Goal: Task Accomplishment & Management: Use online tool/utility

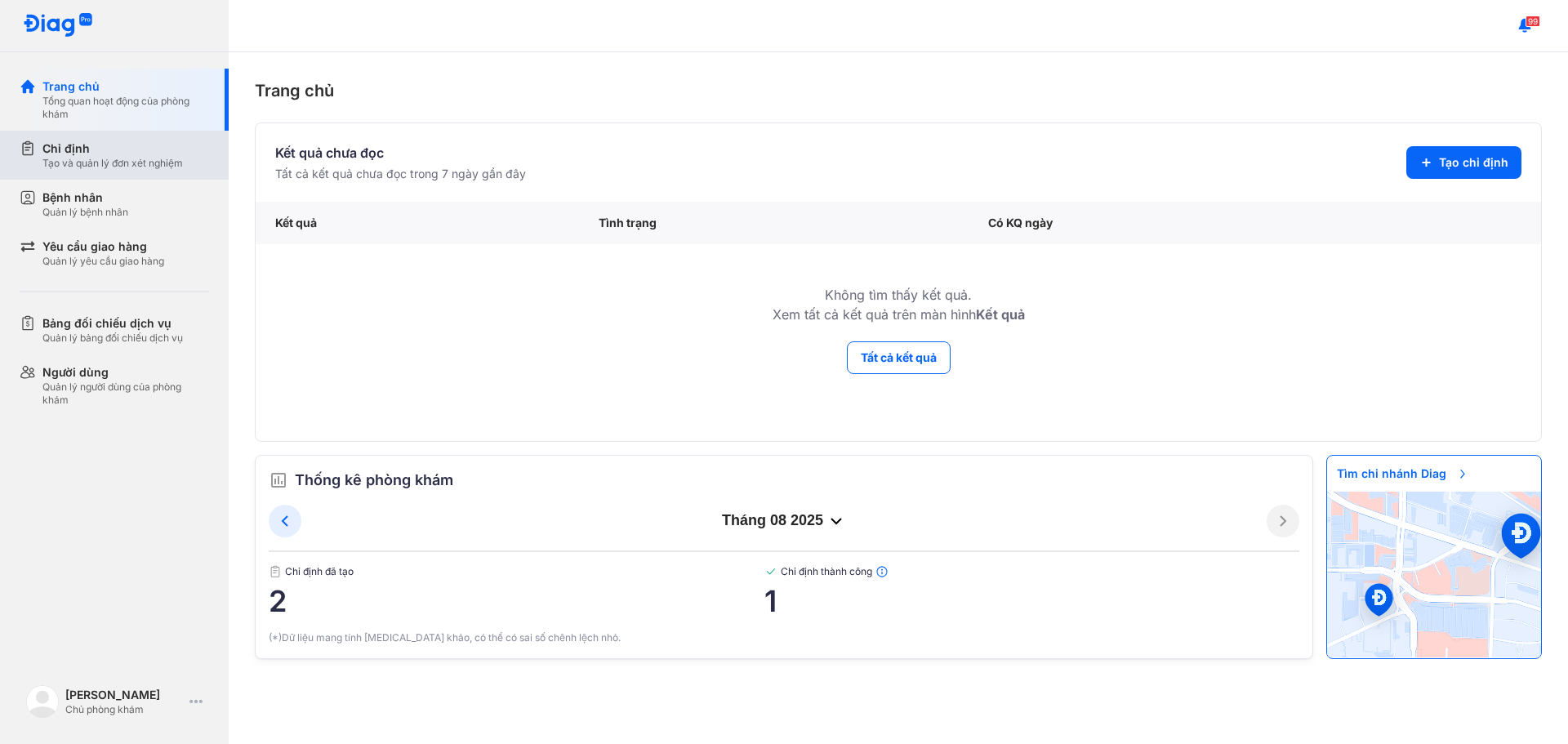
click at [144, 147] on div "Chỉ định" at bounding box center [113, 148] width 141 height 16
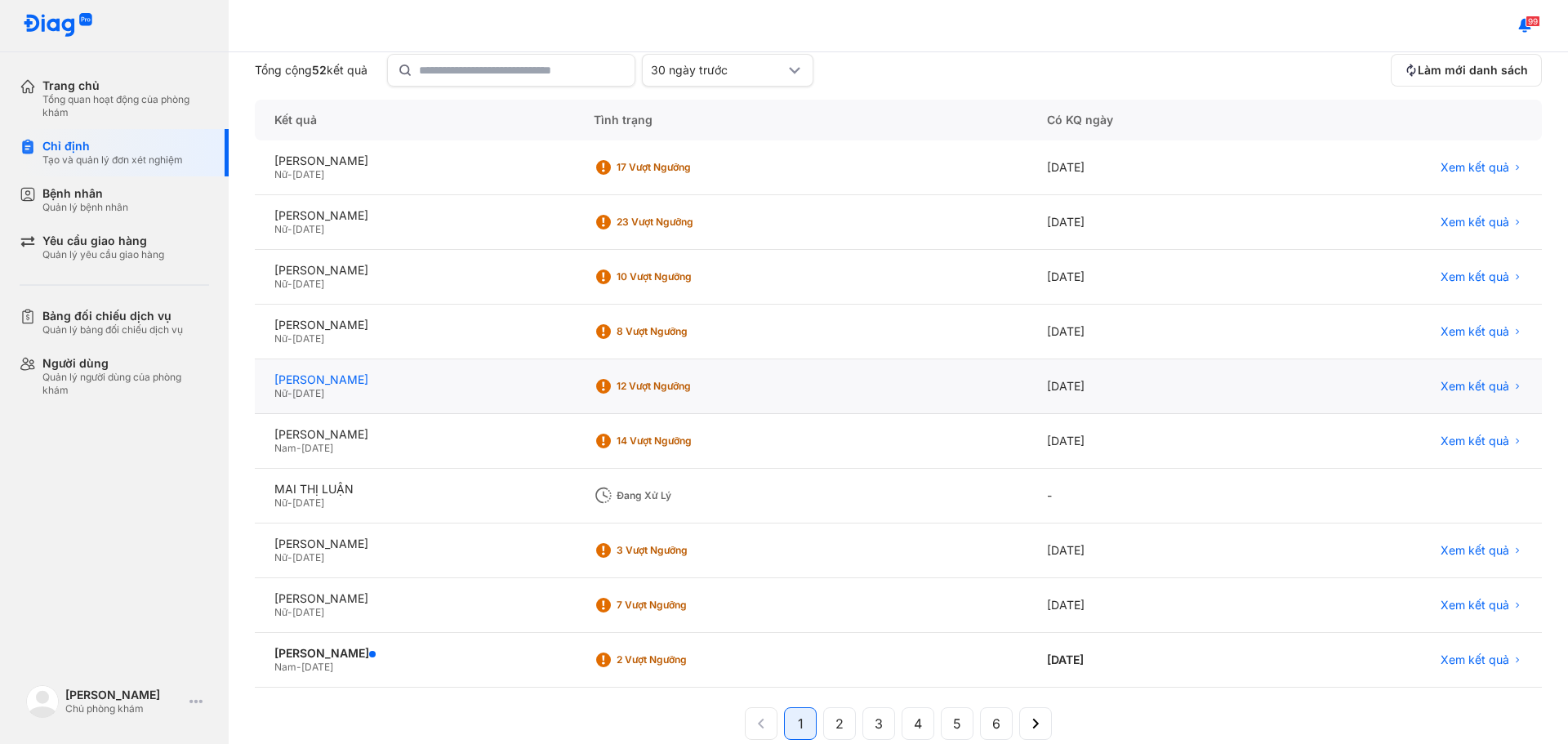
scroll to position [163, 0]
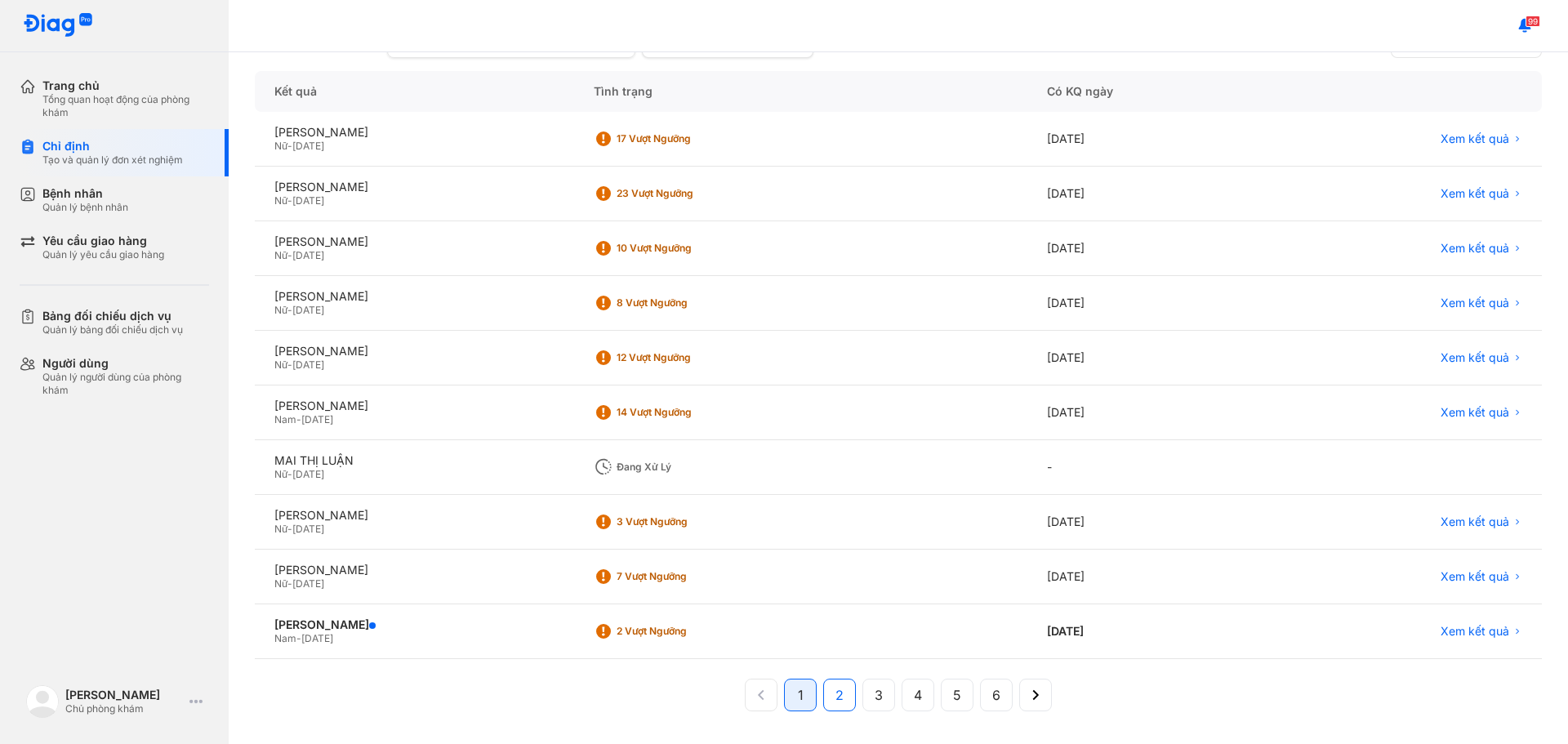
click at [862, 697] on button "2" at bounding box center [878, 695] width 33 height 33
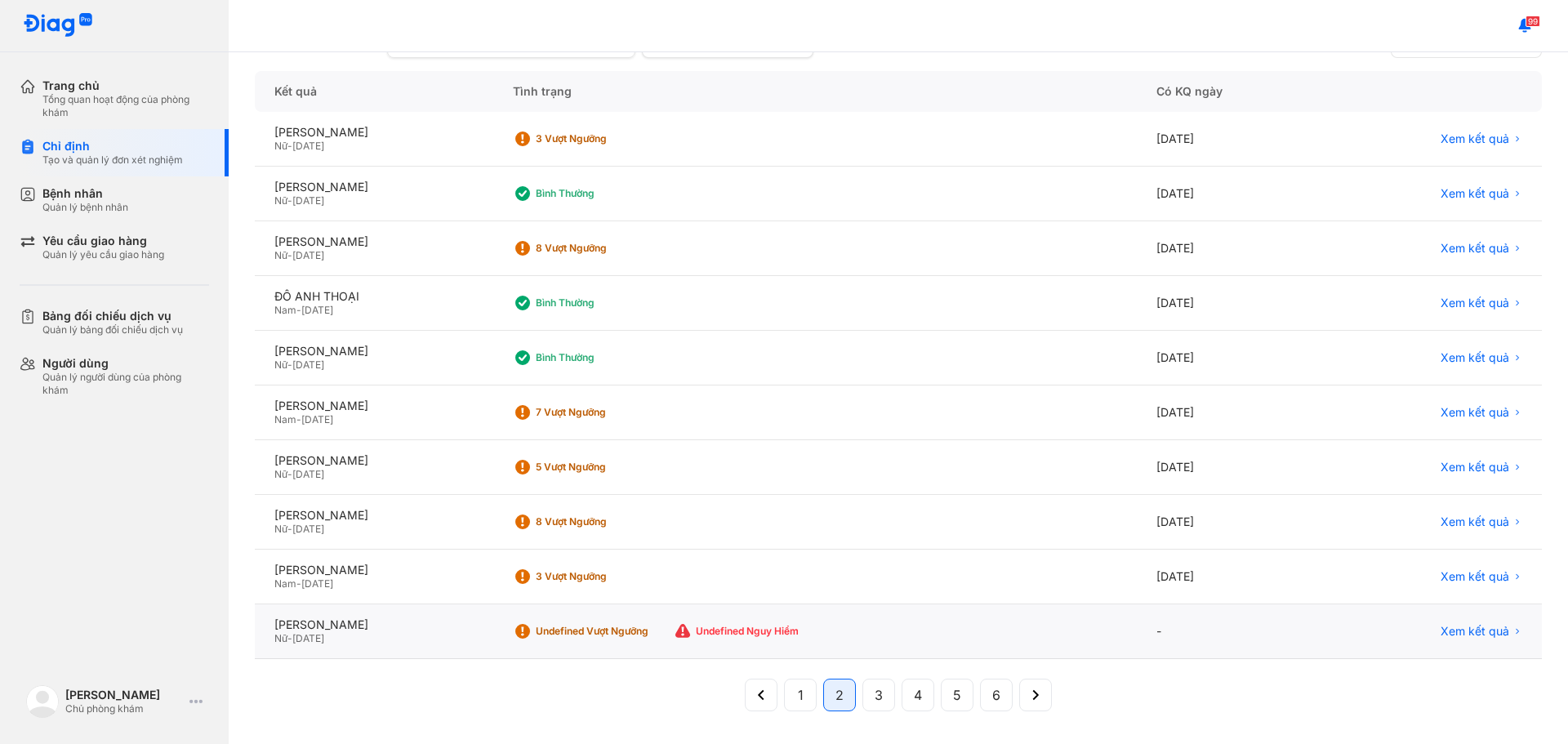
scroll to position [0, 0]
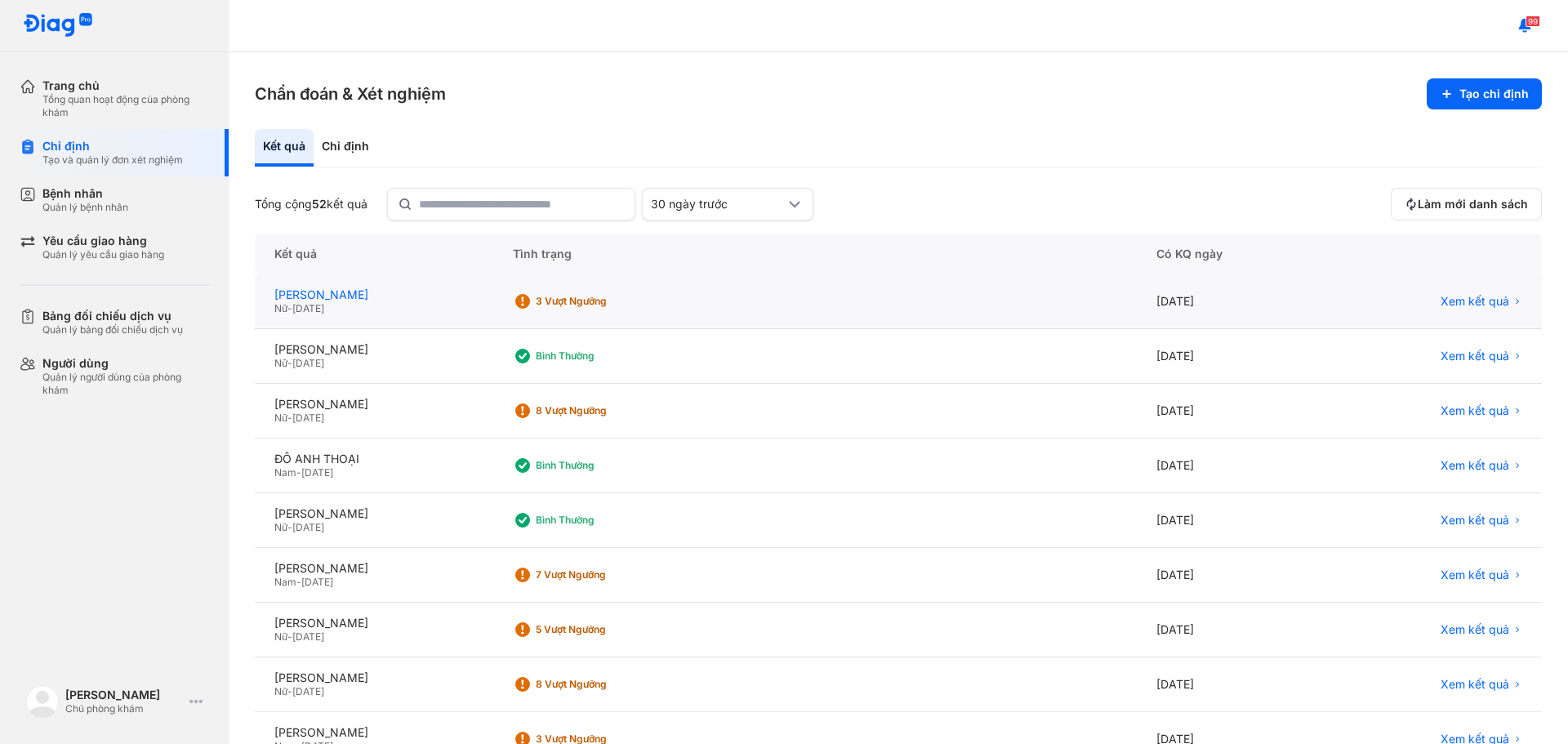
click at [397, 296] on div "[PERSON_NAME]" at bounding box center [374, 294] width 200 height 15
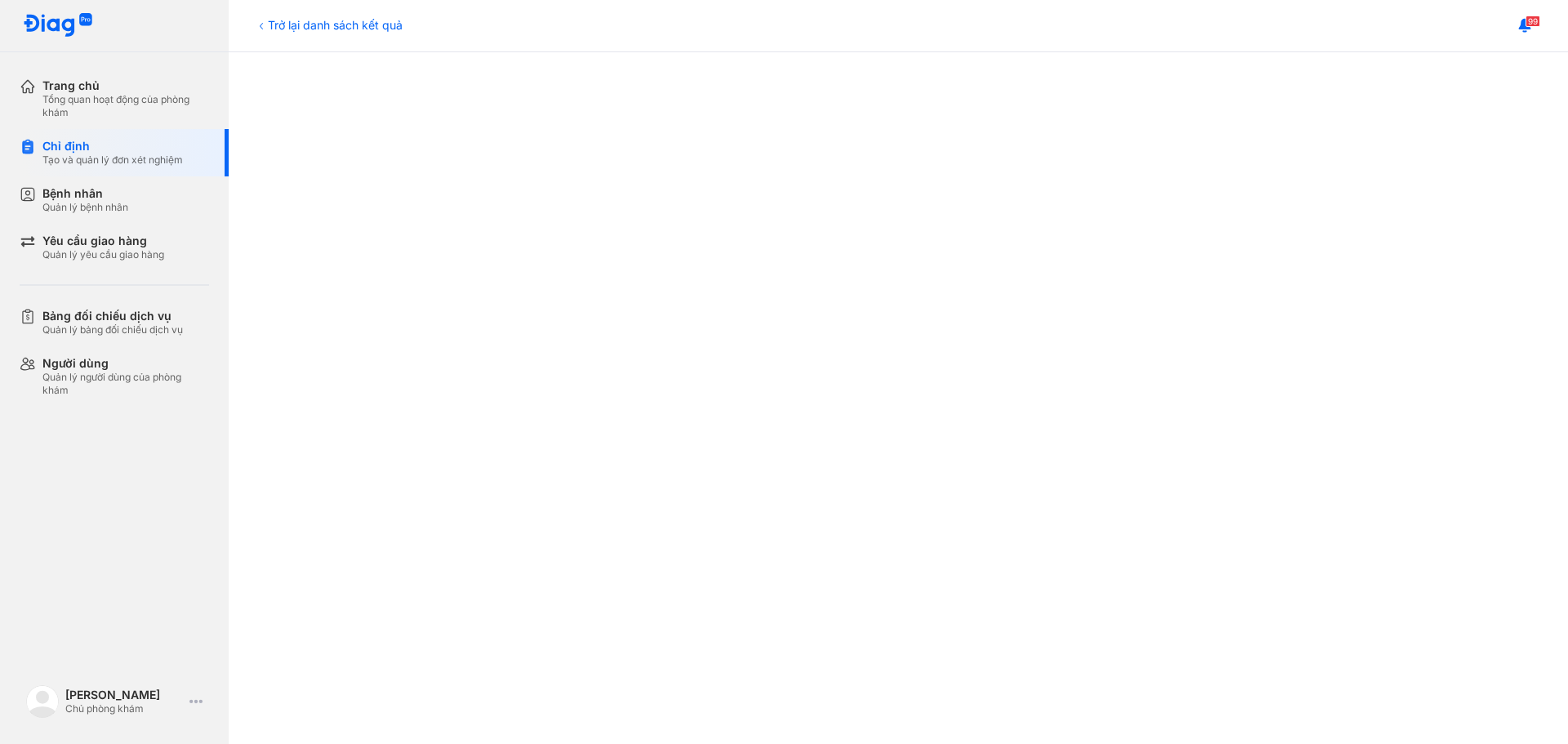
scroll to position [817, 0]
click at [260, 27] on icon at bounding box center [260, 26] width 13 height 13
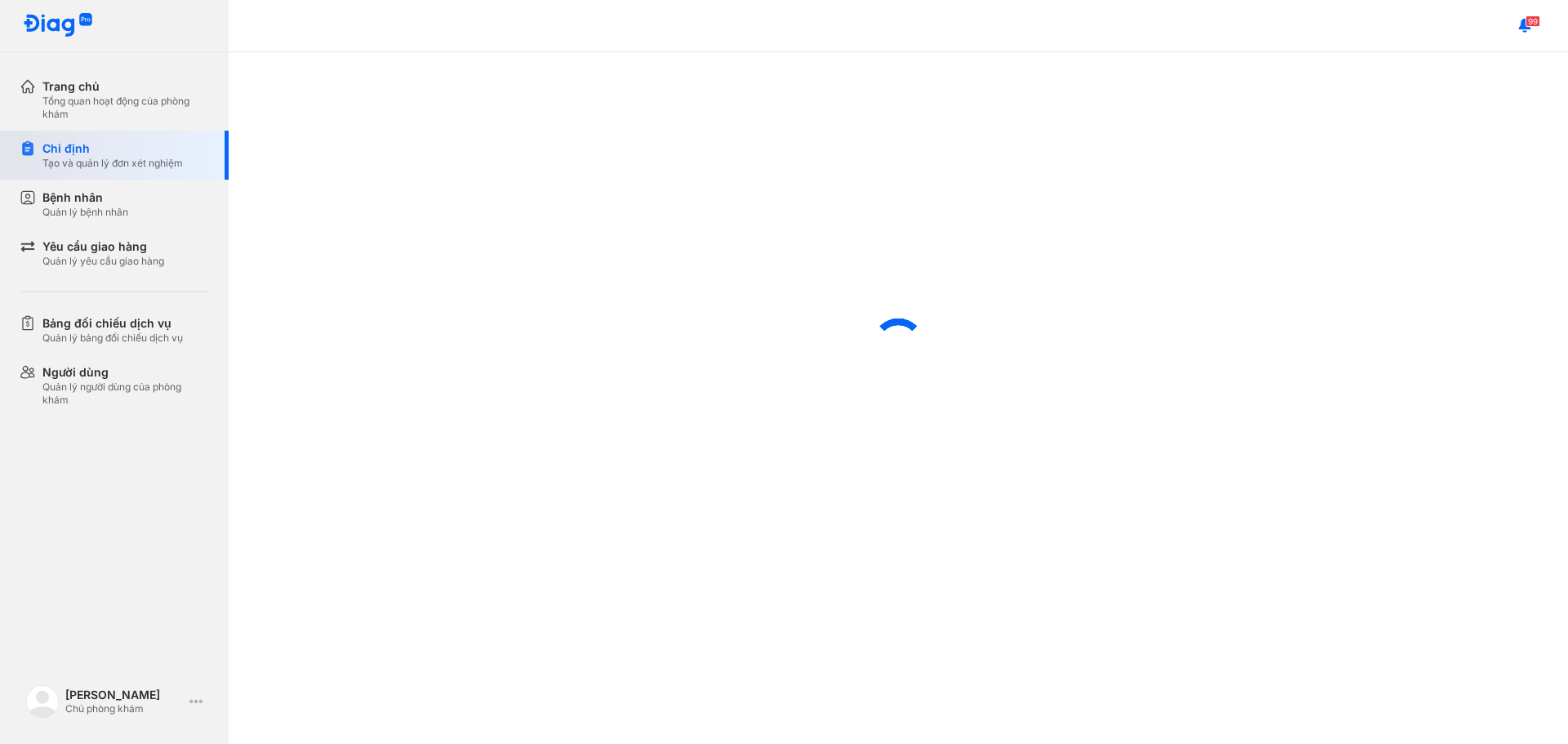
click at [153, 161] on div "Tạo và quản lý đơn xét nghiệm" at bounding box center [113, 163] width 141 height 13
